Goal: Obtain resource: Download file/media

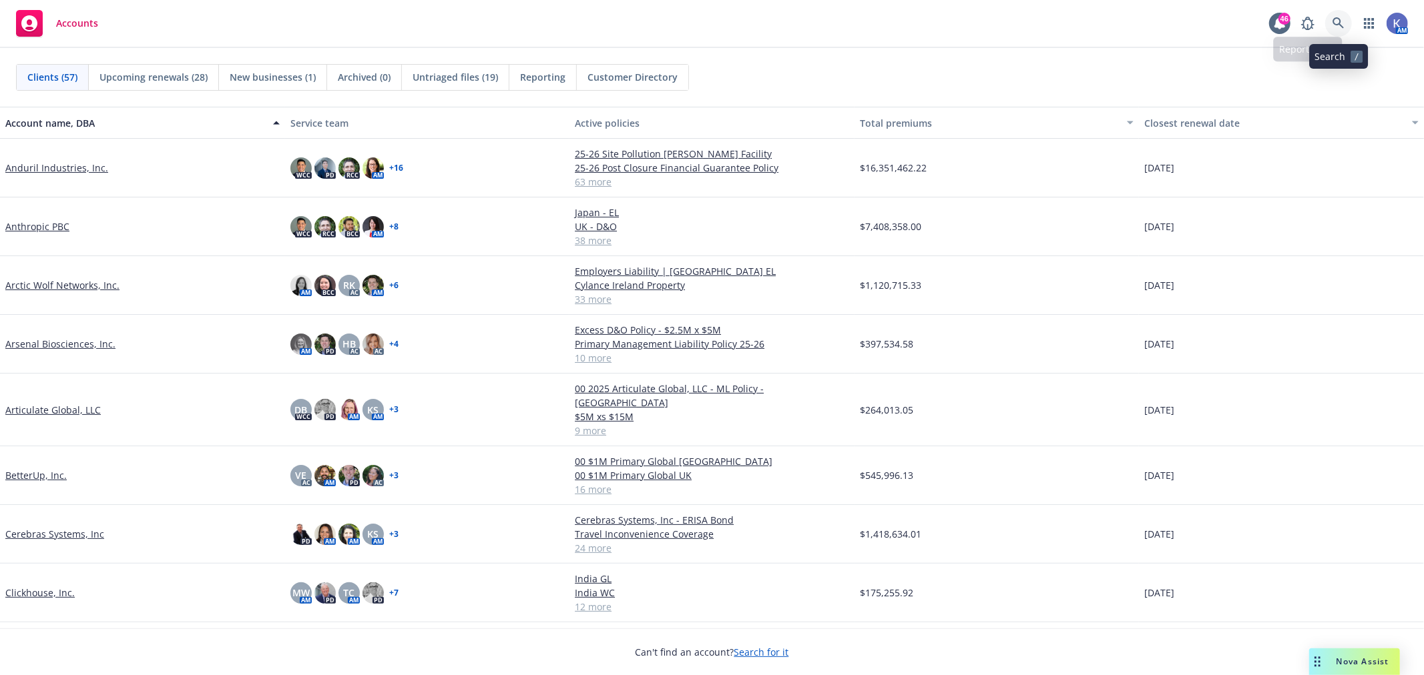
click at [1336, 17] on icon at bounding box center [1337, 22] width 11 height 11
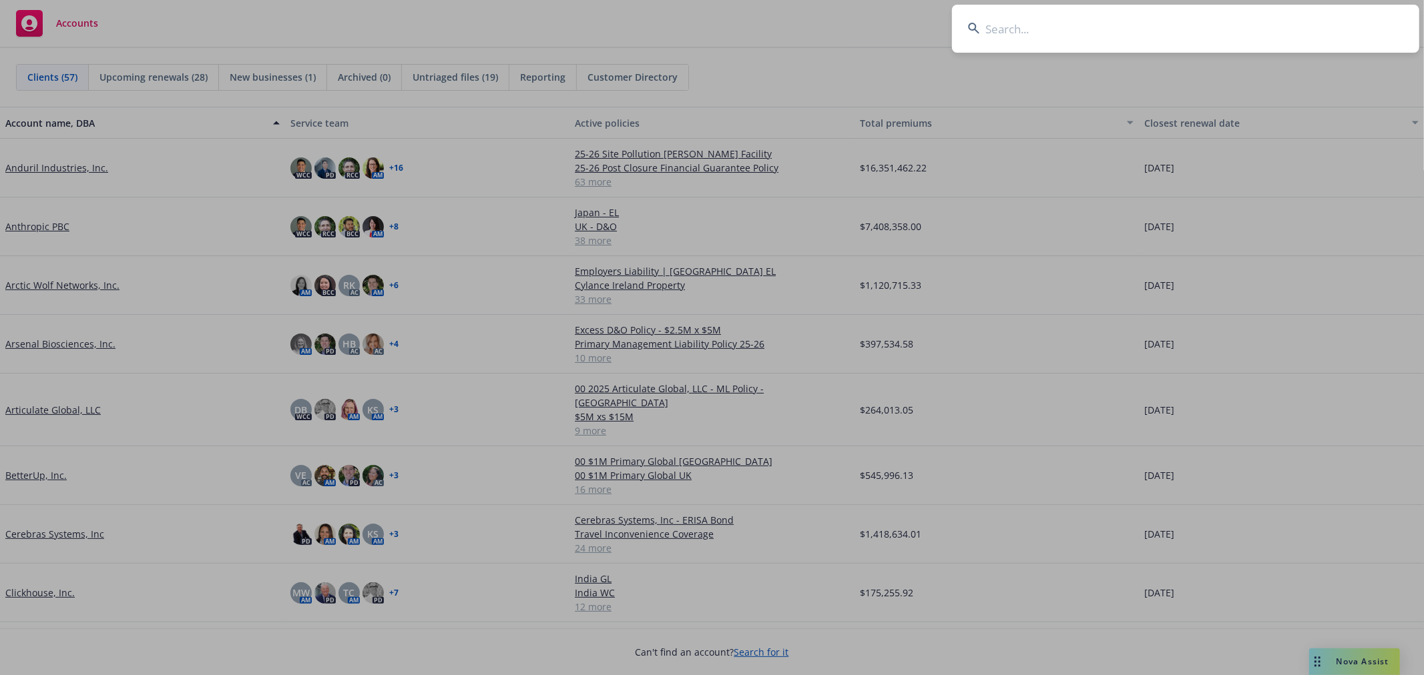
click at [1226, 25] on input at bounding box center [1185, 29] width 467 height 48
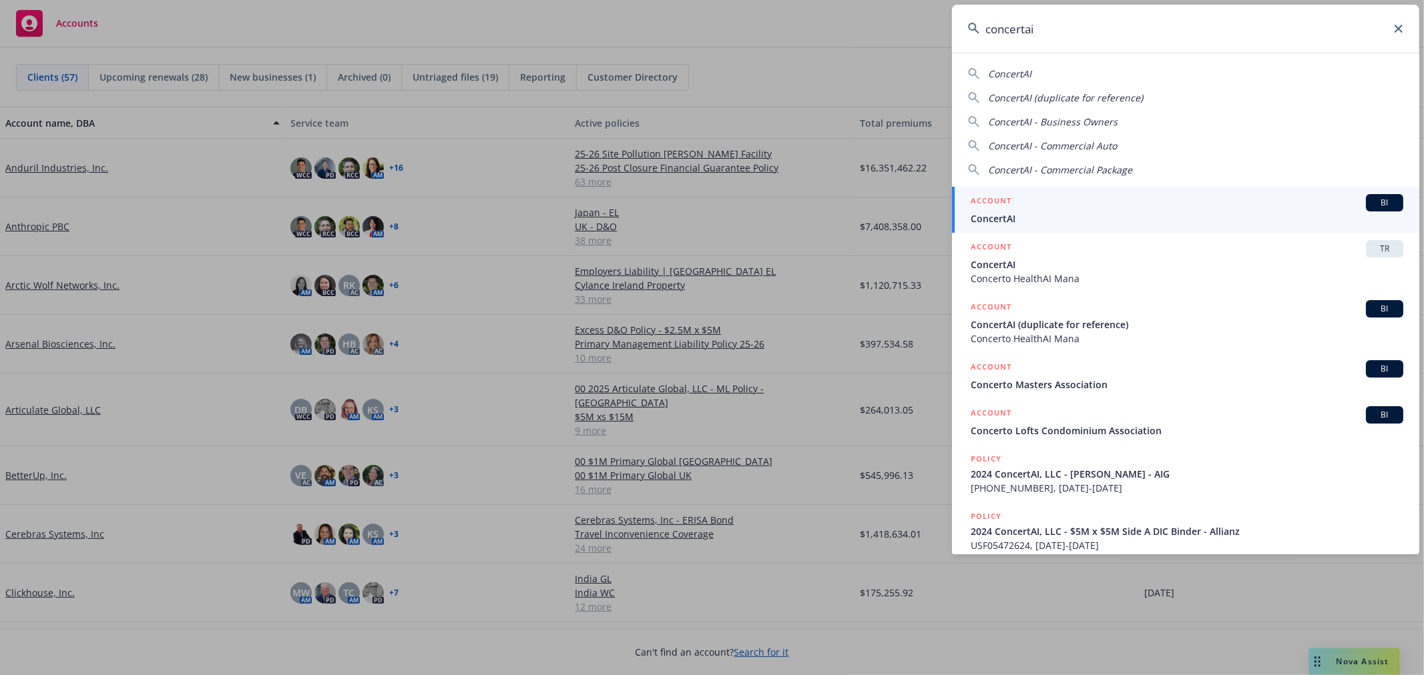
type input "concertai"
click at [1022, 216] on span "ConcertAI" at bounding box center [1186, 219] width 432 height 14
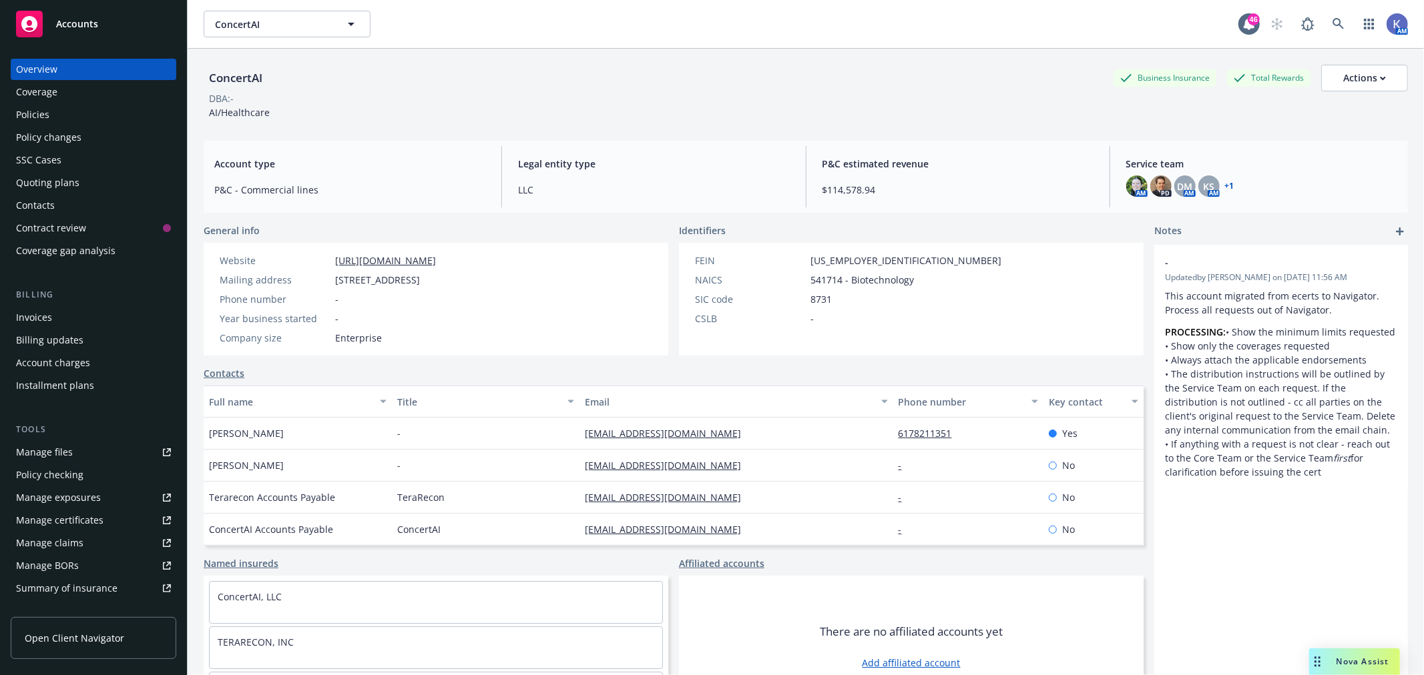
click at [75, 117] on div "Policies" at bounding box center [93, 114] width 155 height 21
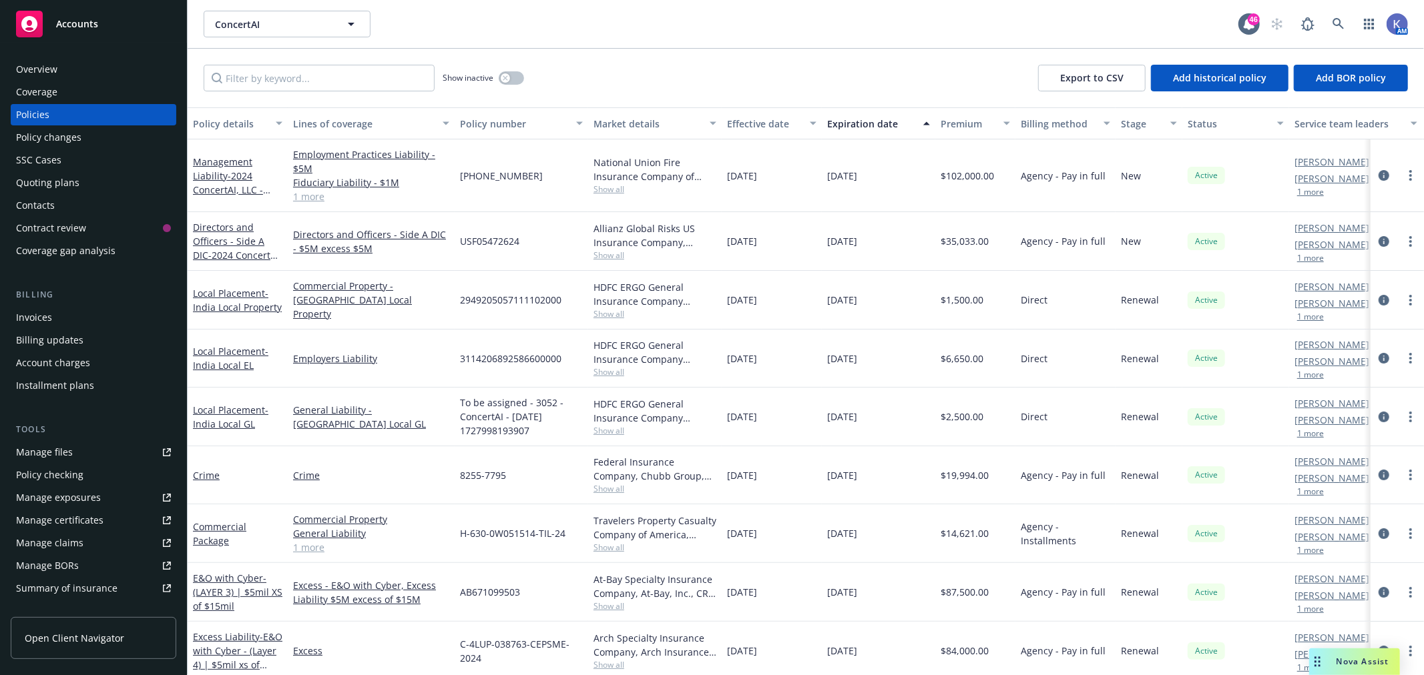
click at [1343, 663] on span "Nova Assist" at bounding box center [1362, 661] width 53 height 11
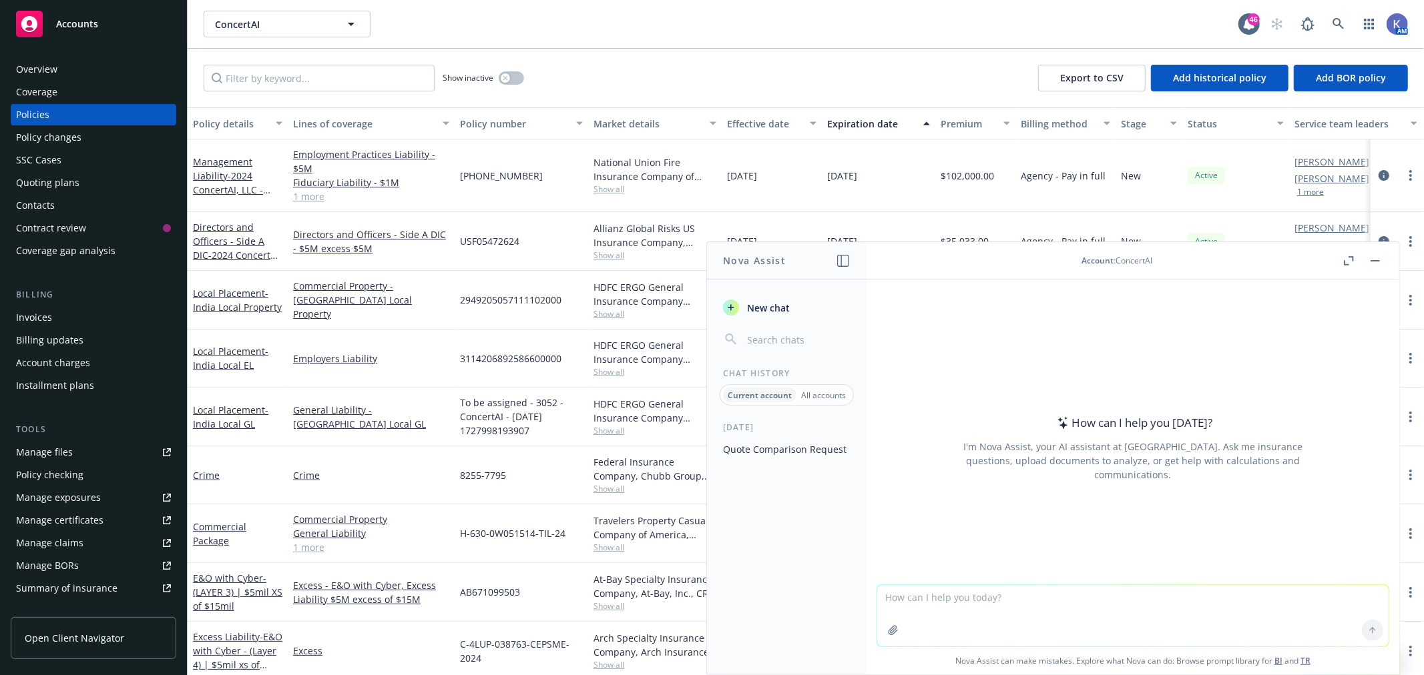
click at [793, 447] on button "Quote Comparison Request" at bounding box center [786, 449] width 138 height 22
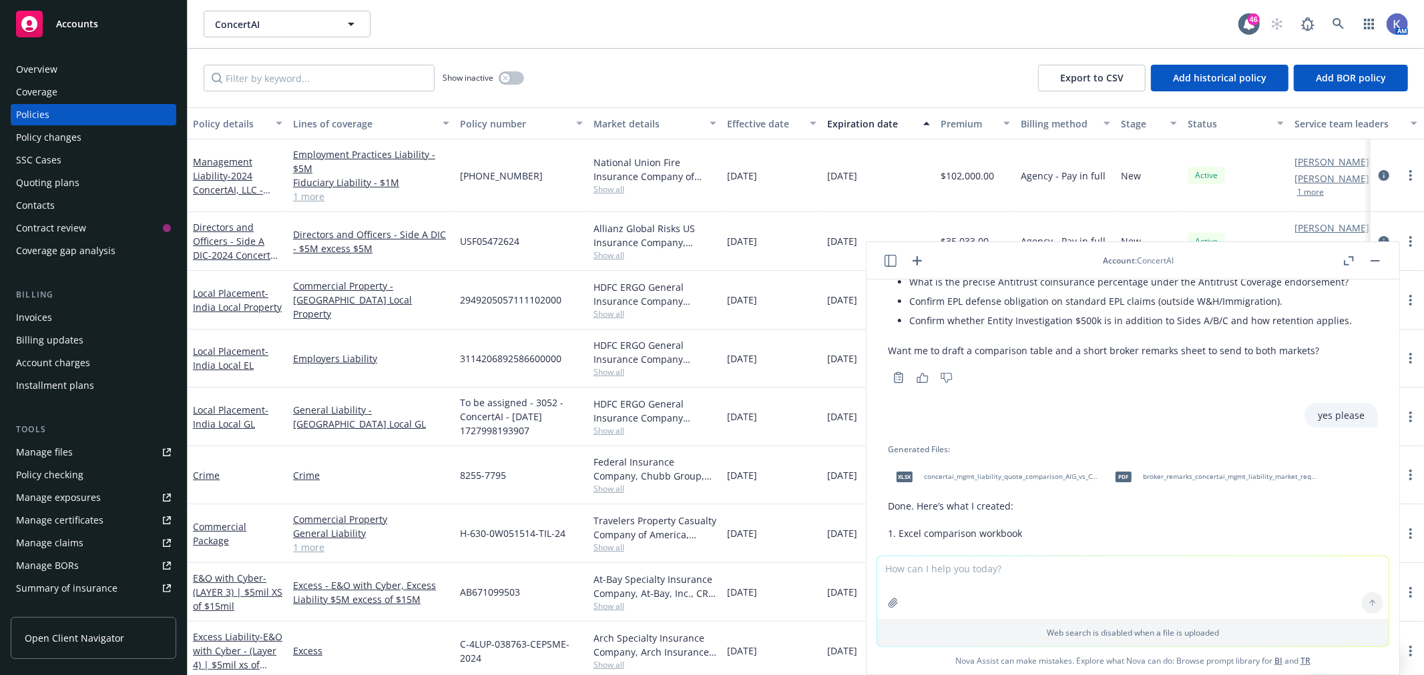
scroll to position [2948, 0]
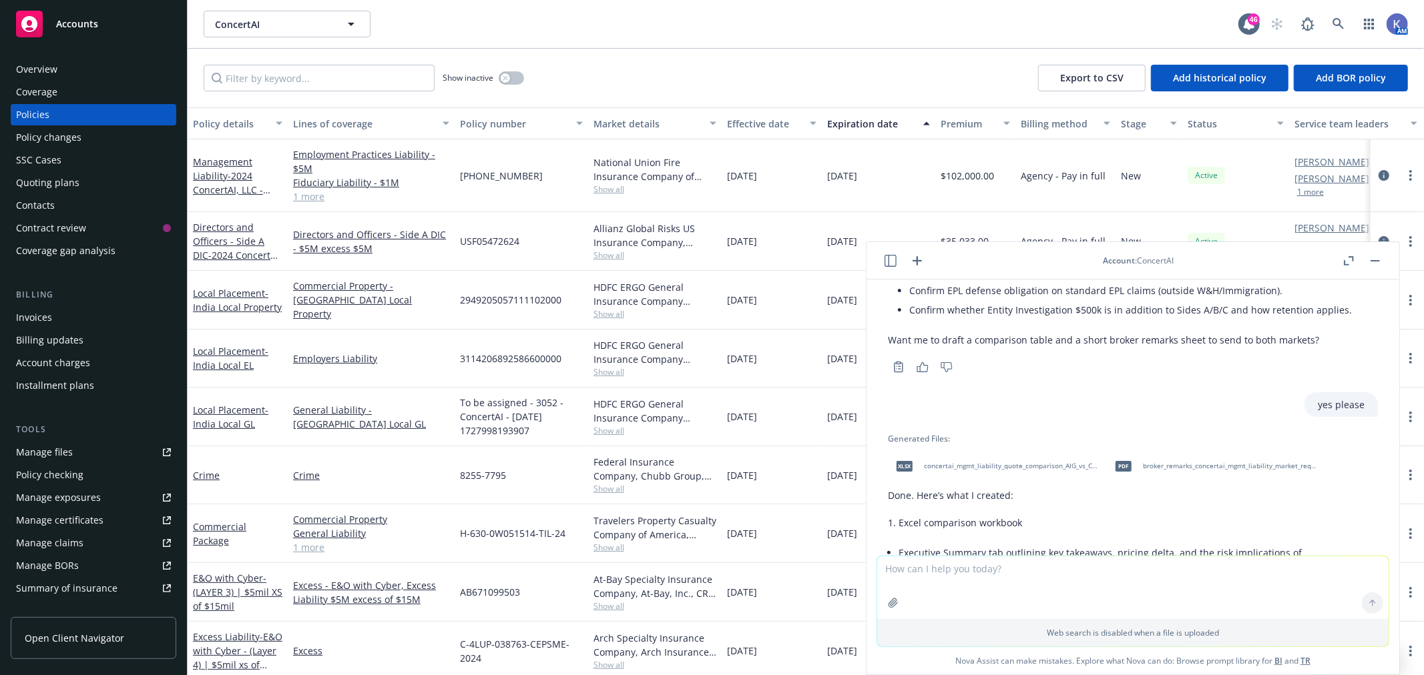
click at [1024, 471] on span "concertai_mgmt_liability_quote_comparison_AIG_vs_Chubb.xlsx" at bounding box center [1011, 466] width 175 height 9
click at [682, 39] on div "ConcertAI ConcertAI 46 AM" at bounding box center [806, 24] width 1236 height 48
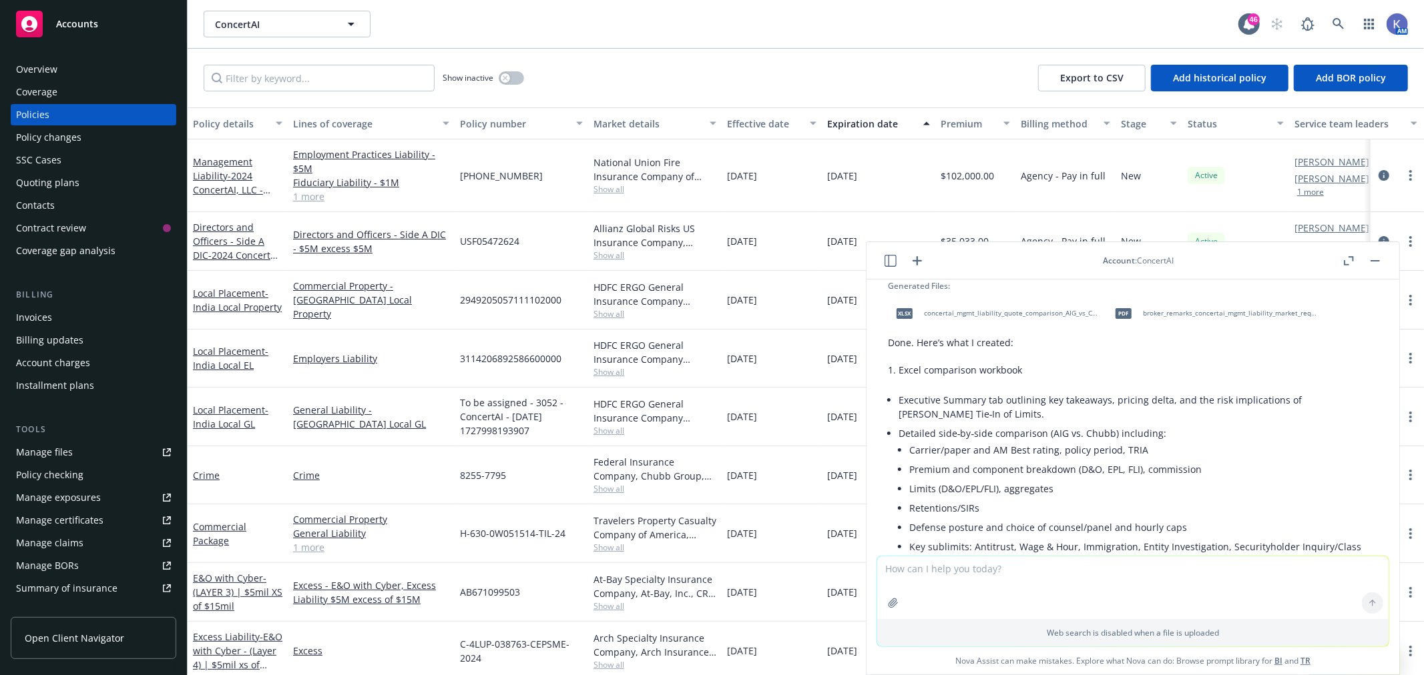
scroll to position [3558, 0]
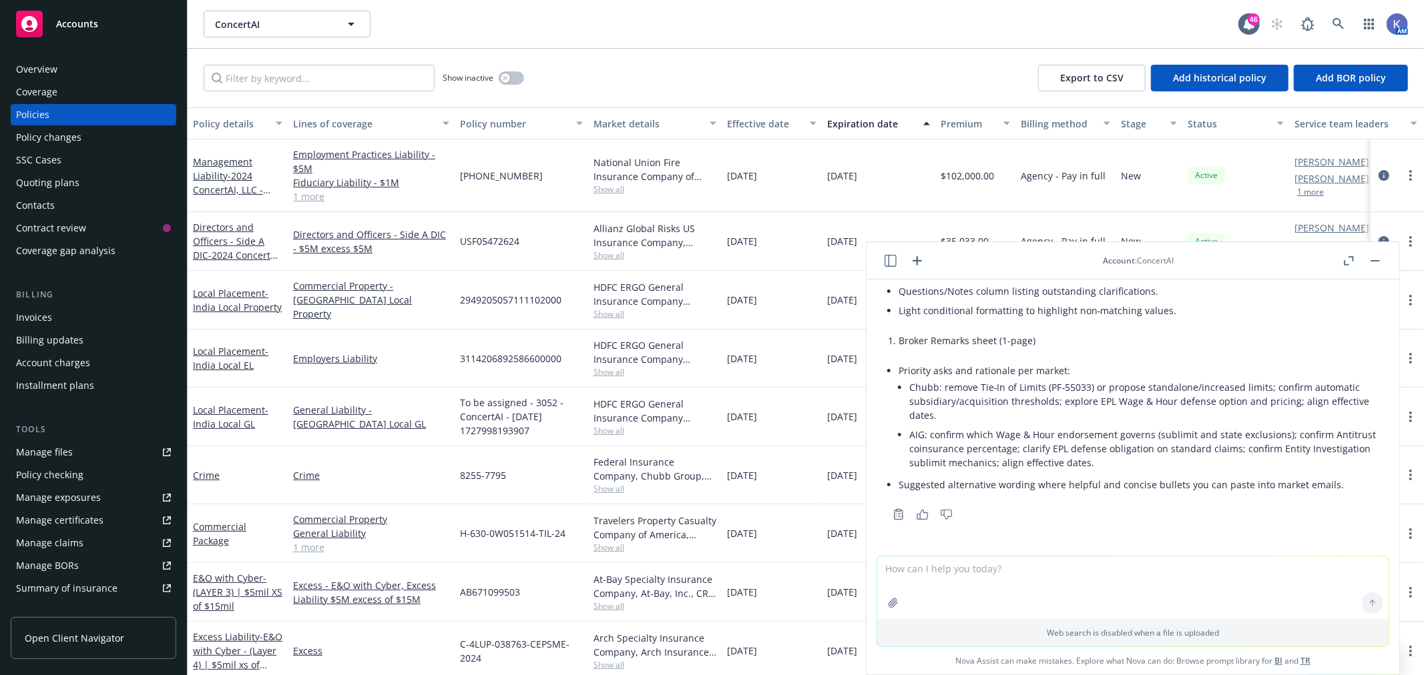
click at [306, 195] on link "1 more" at bounding box center [371, 197] width 156 height 14
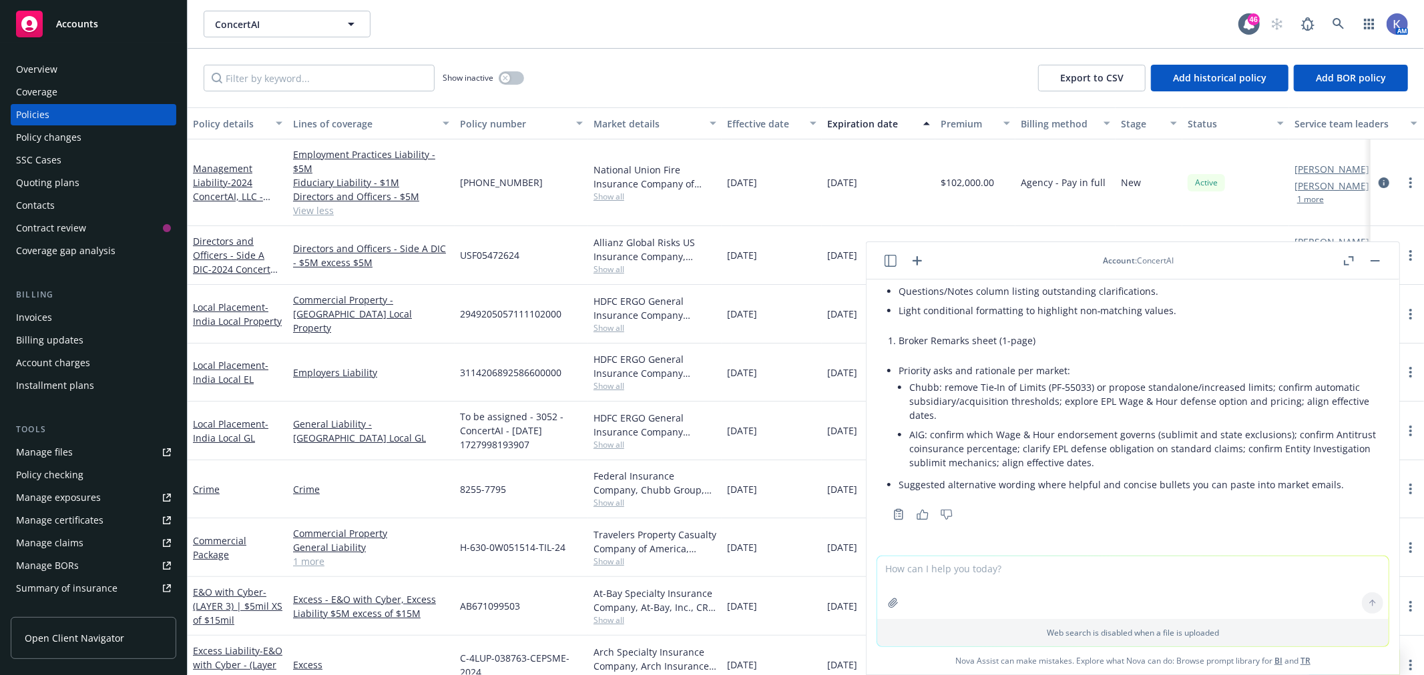
click at [619, 196] on span "Show all" at bounding box center [654, 196] width 123 height 11
click at [238, 182] on span "- 2024 ConcertAI, LLC - [PERSON_NAME] - AIG" at bounding box center [233, 203] width 81 height 55
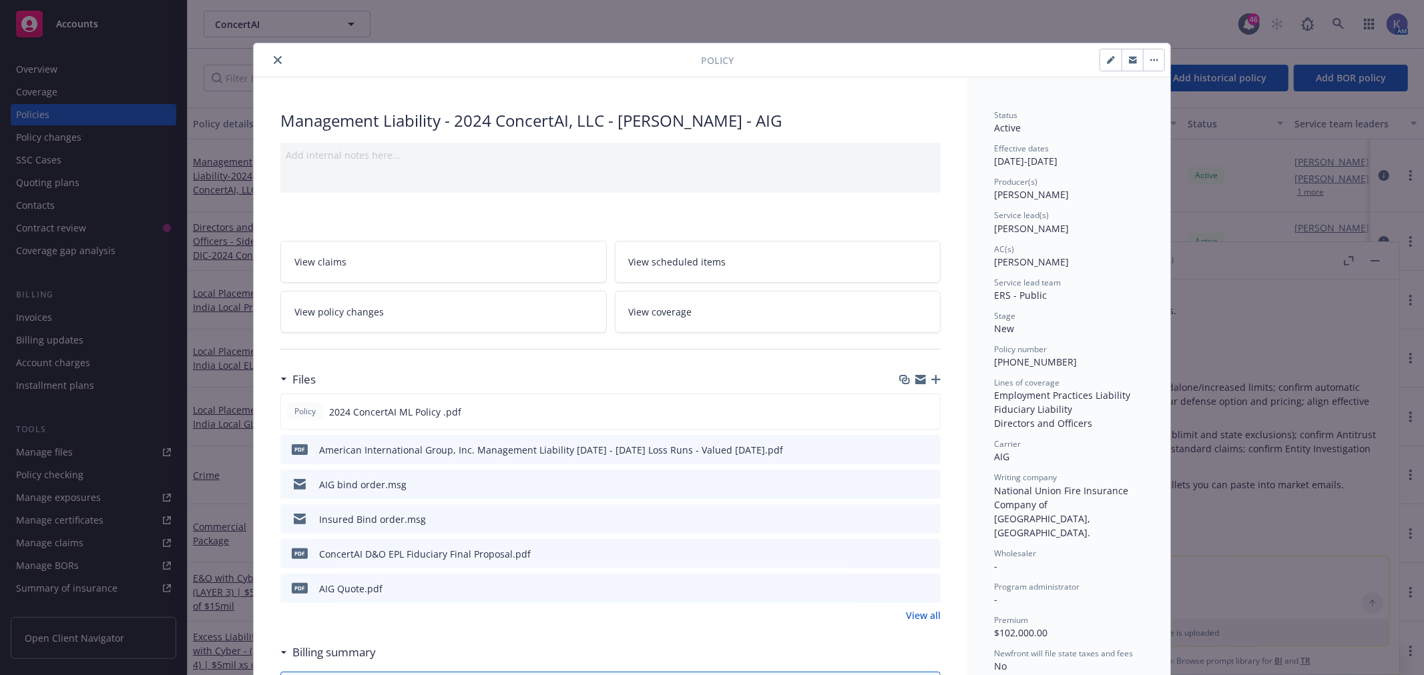
click at [274, 60] on icon "close" at bounding box center [278, 60] width 8 height 8
